Goal: Use online tool/utility: Utilize a website feature to perform a specific function

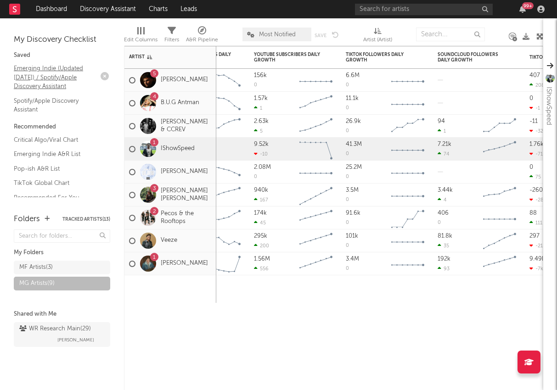
click at [39, 72] on link "Emerging Indie (Updated [DATE]) / Spotify/Apple Discovery Assistant" at bounding box center [57, 77] width 87 height 28
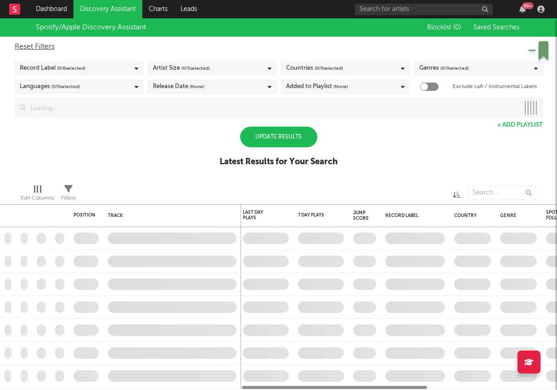
checkbox input "true"
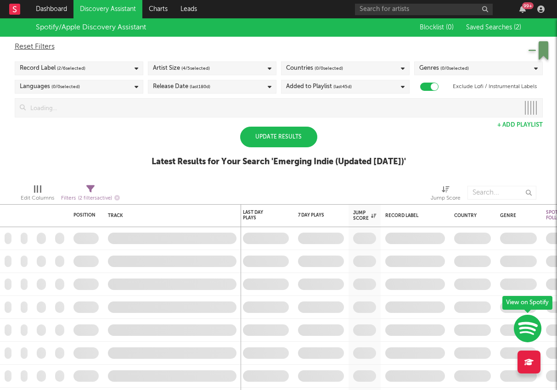
click at [282, 133] on div "Update Results" at bounding box center [278, 137] width 77 height 21
